Goal: Task Accomplishment & Management: Manage account settings

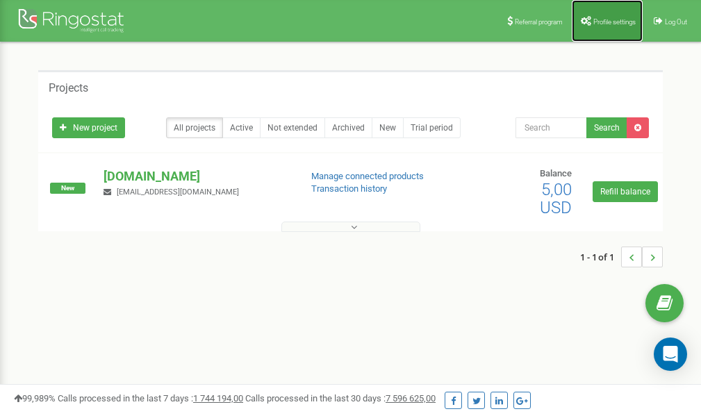
click at [617, 20] on span "Profile settings" at bounding box center [614, 22] width 42 height 8
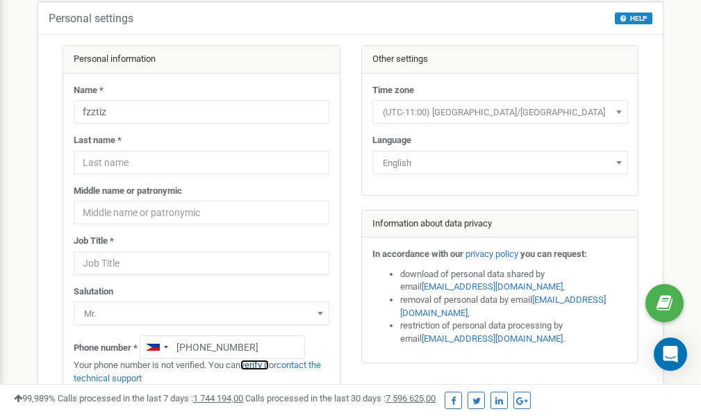
click at [262, 367] on link "verify it" at bounding box center [254, 365] width 28 height 10
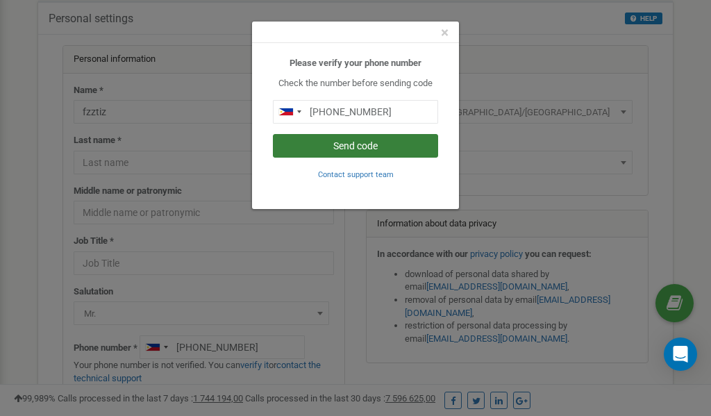
click at [355, 145] on button "Send code" at bounding box center [355, 146] width 165 height 24
